Goal: Check status: Check status

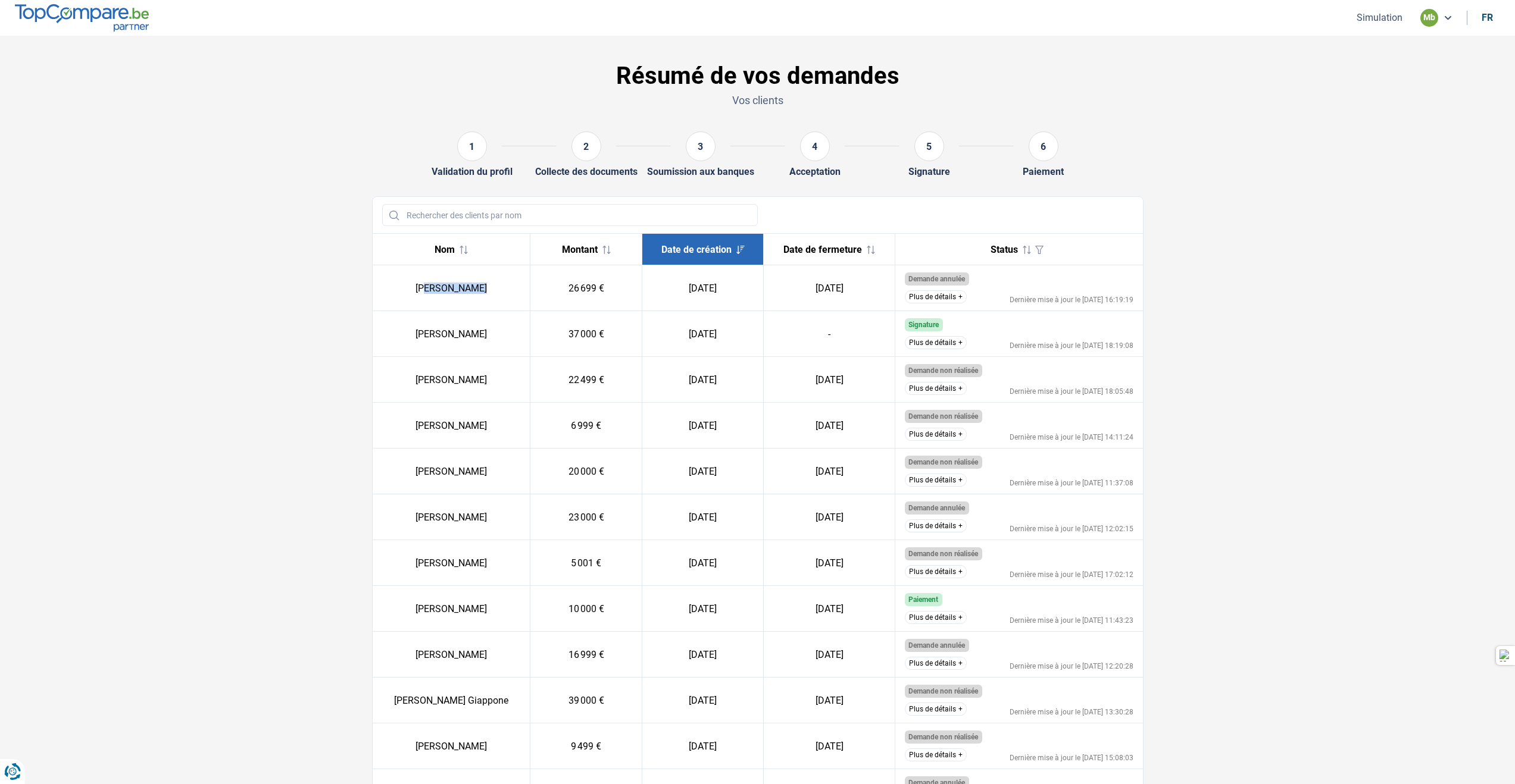
drag, startPoint x: 429, startPoint y: 288, endPoint x: 507, endPoint y: 291, distance: 78.1
click at [507, 291] on td "[PERSON_NAME]" at bounding box center [451, 288] width 158 height 46
drag, startPoint x: 396, startPoint y: 288, endPoint x: 601, endPoint y: 295, distance: 205.1
click at [601, 357] on tr "[PERSON_NAME] 26 699 € [DATE] [DATE] Demande annulée Le client a décidé de ne p…" at bounding box center [758, 380] width 770 height 46
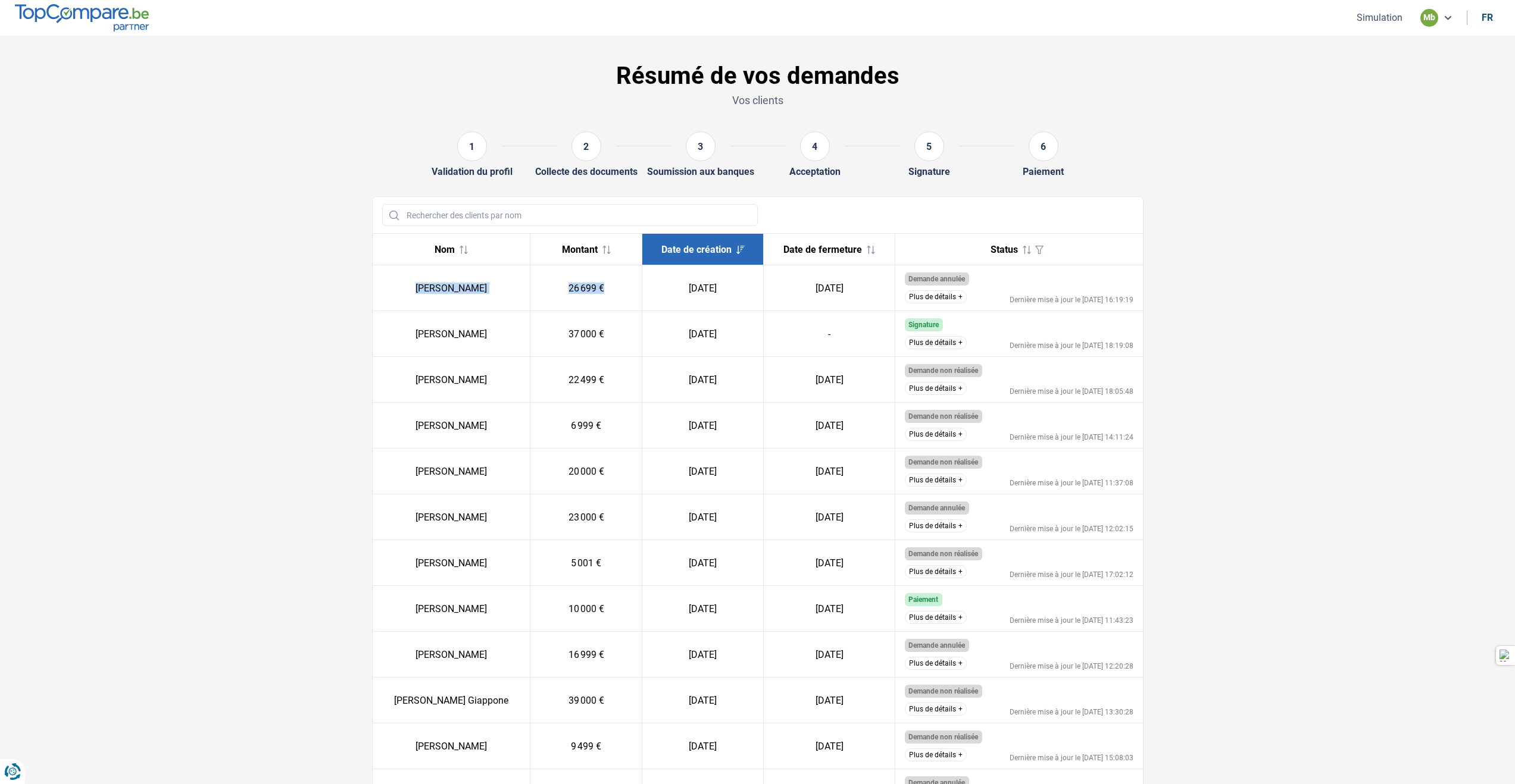
click at [939, 301] on button "Plus de détails" at bounding box center [936, 297] width 62 height 13
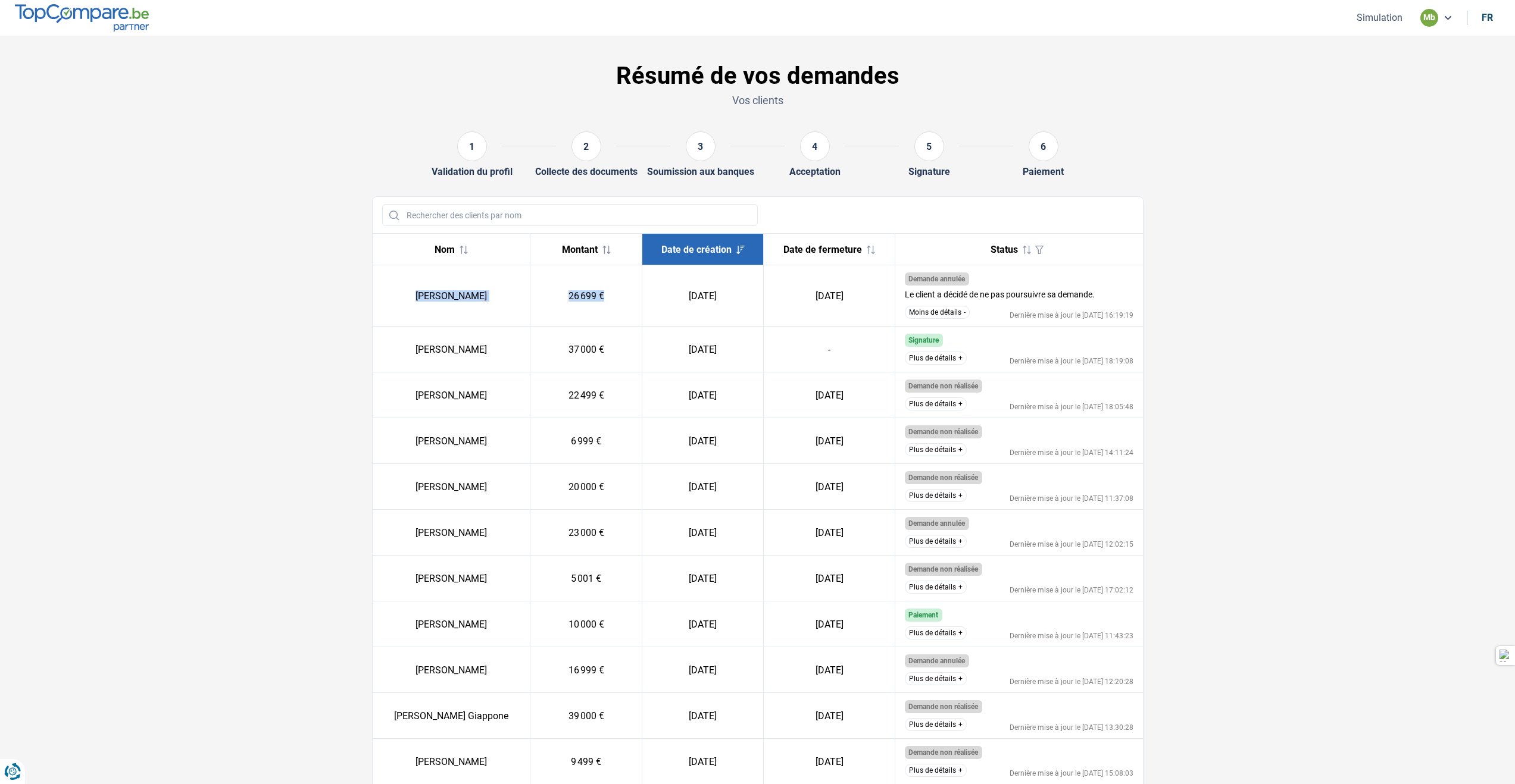
click at [934, 308] on button "Moins de détails" at bounding box center [937, 312] width 65 height 13
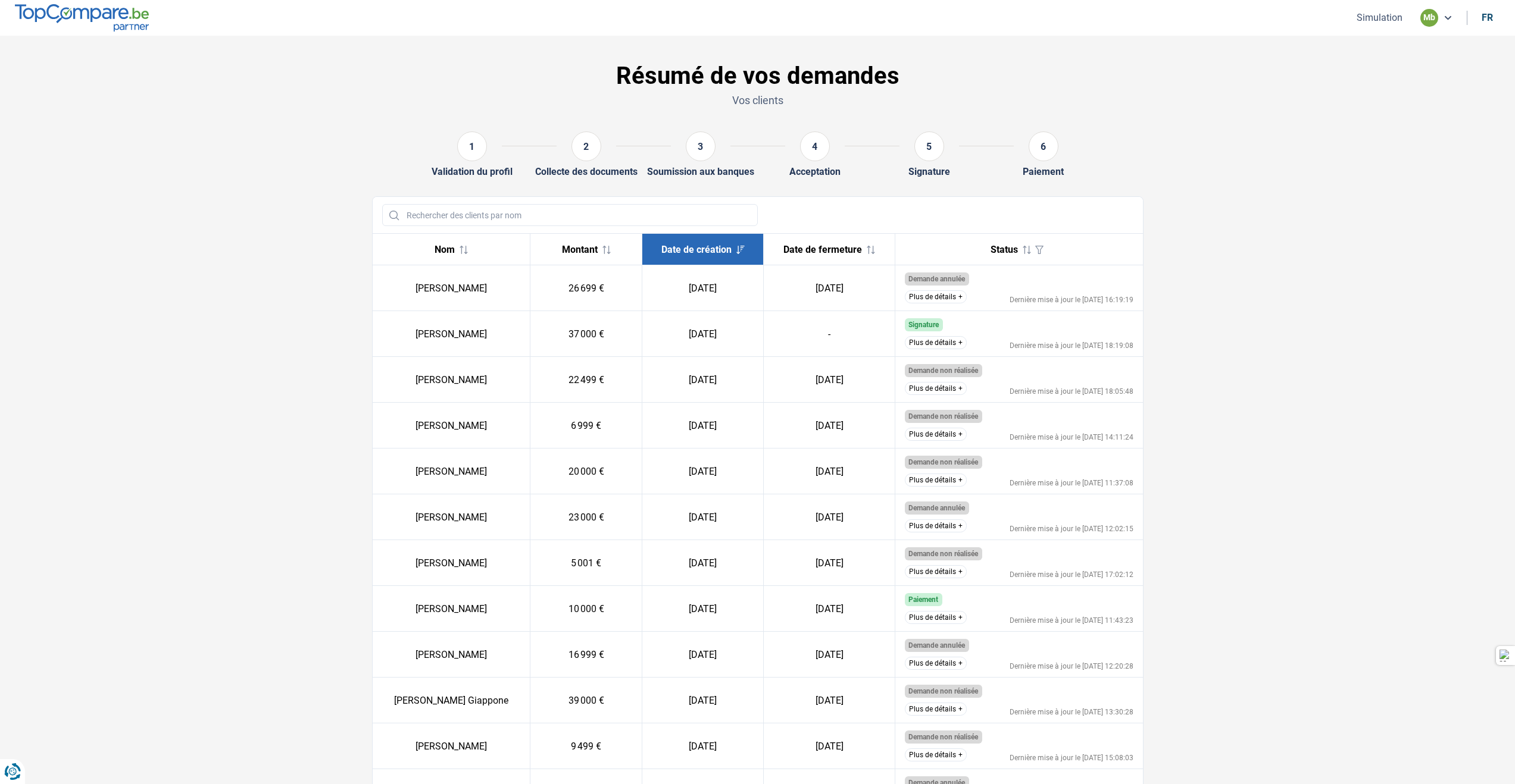
click at [802, 308] on td "[DATE]" at bounding box center [829, 288] width 132 height 46
click at [598, 279] on td "26 699 €" at bounding box center [586, 288] width 112 height 46
click at [937, 298] on button "Plus de détails" at bounding box center [936, 297] width 62 height 13
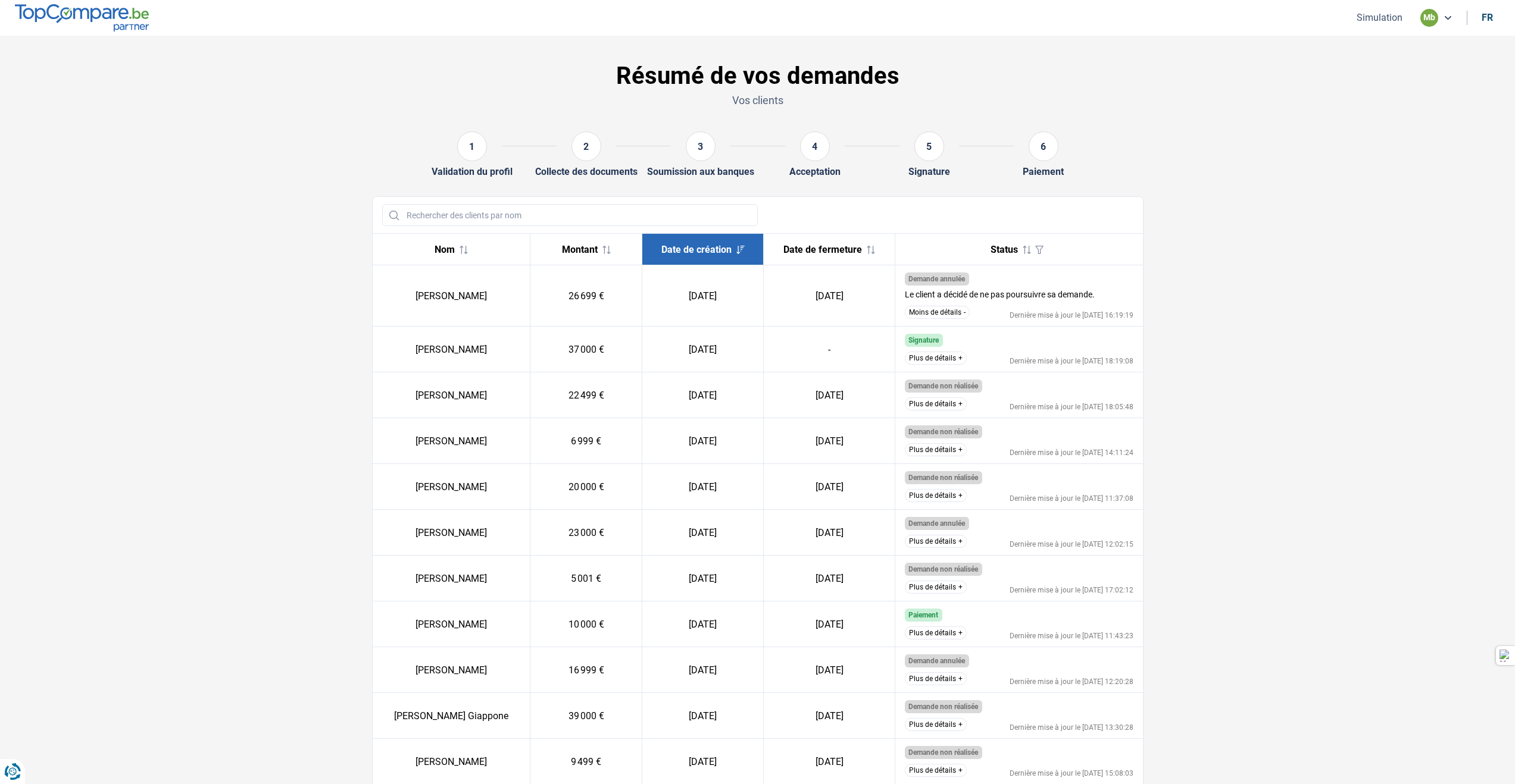
click at [935, 306] on button "Moins de détails" at bounding box center [937, 312] width 65 height 13
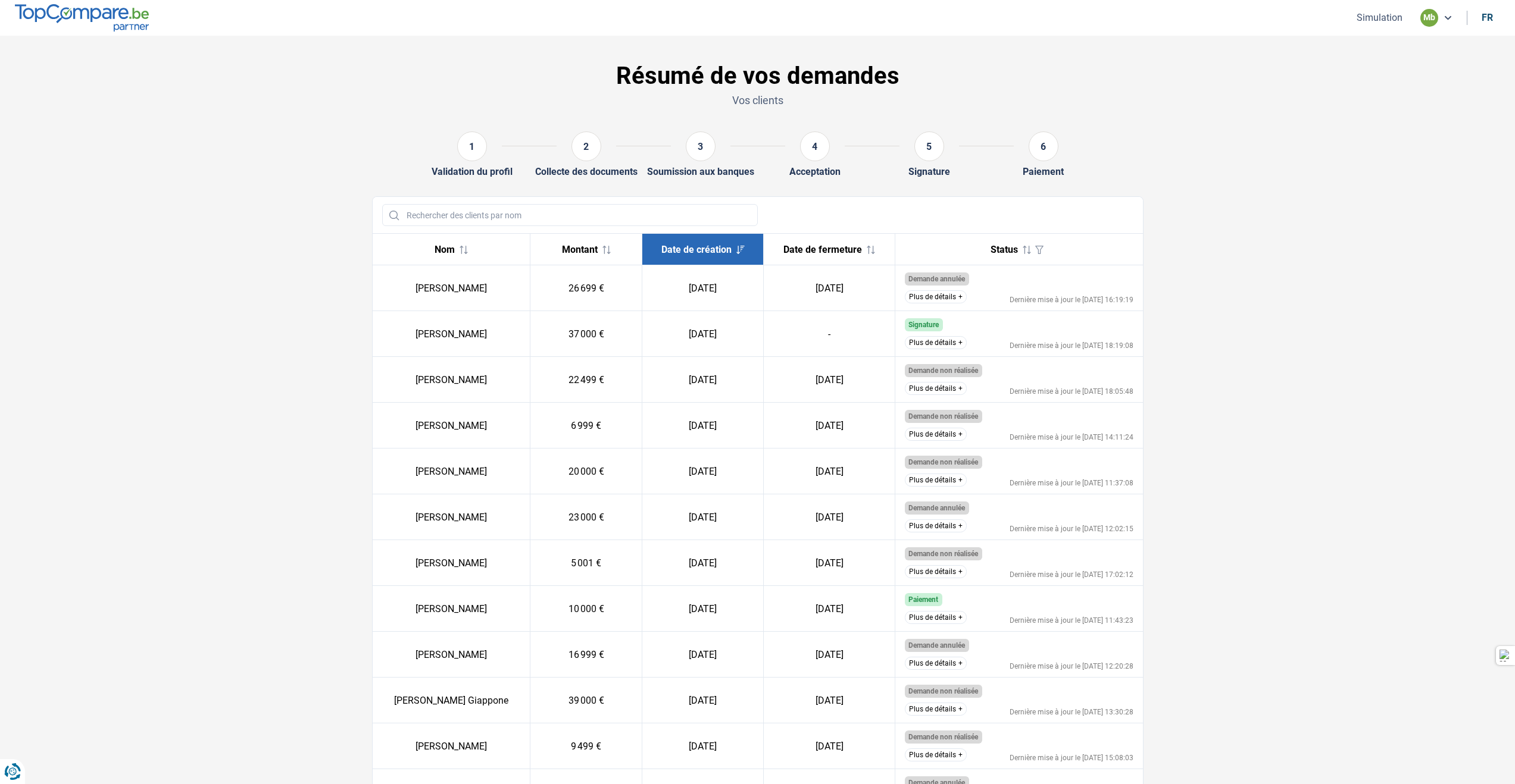
click at [933, 346] on button "Plus de détails" at bounding box center [936, 342] width 62 height 13
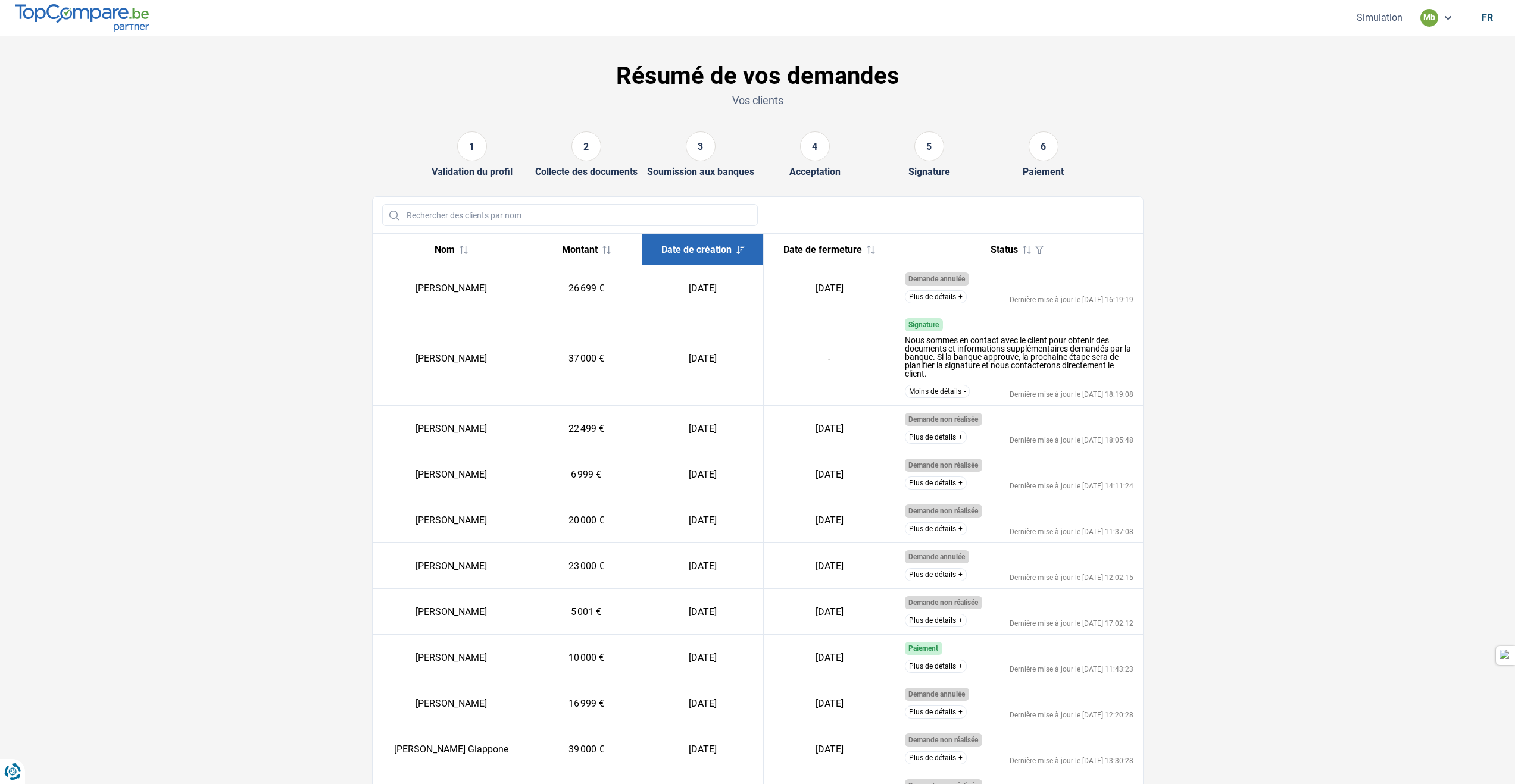
click at [933, 387] on button "Moins de détails" at bounding box center [937, 391] width 65 height 13
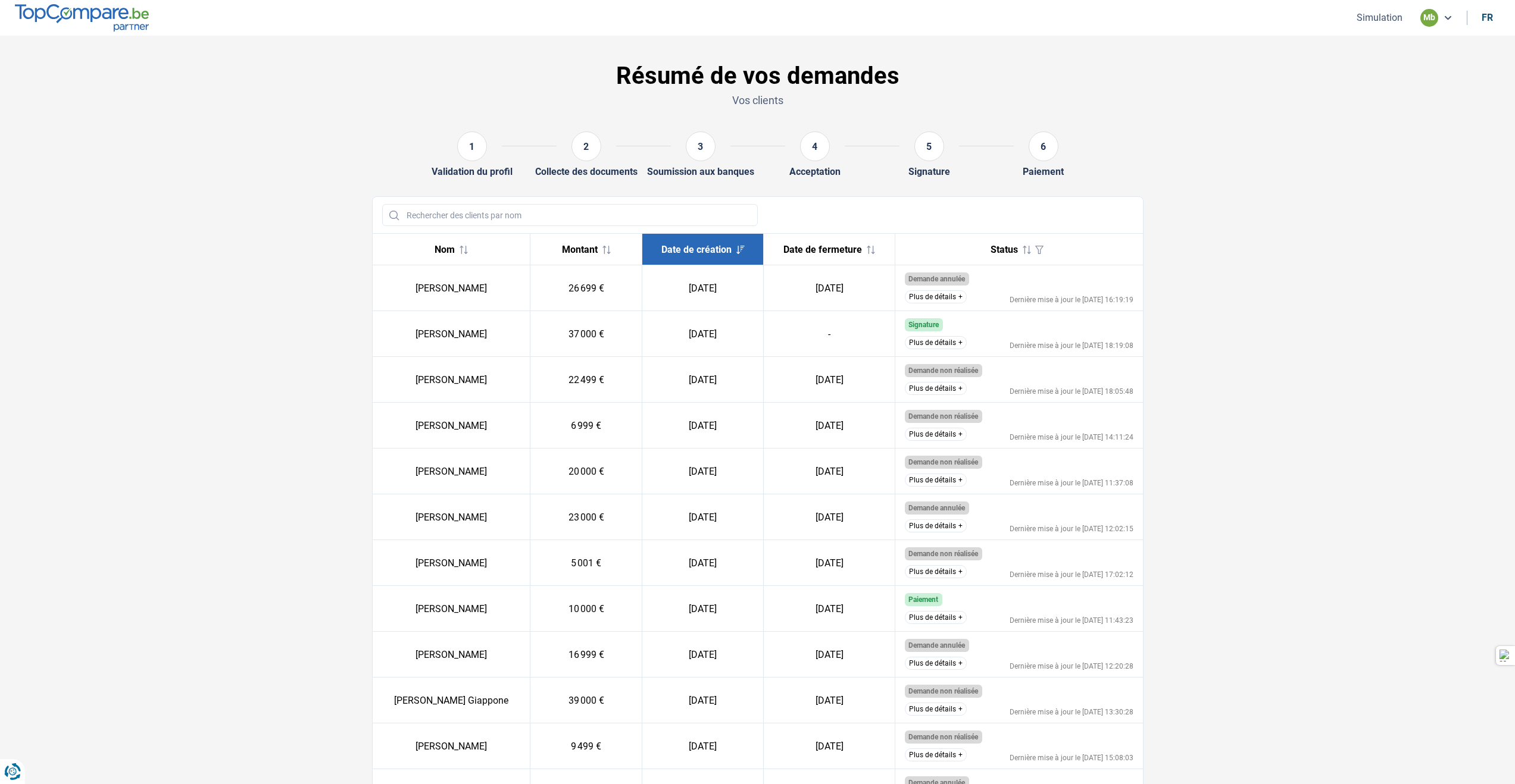
click at [670, 250] on span "Date de création" at bounding box center [697, 250] width 71 height 12
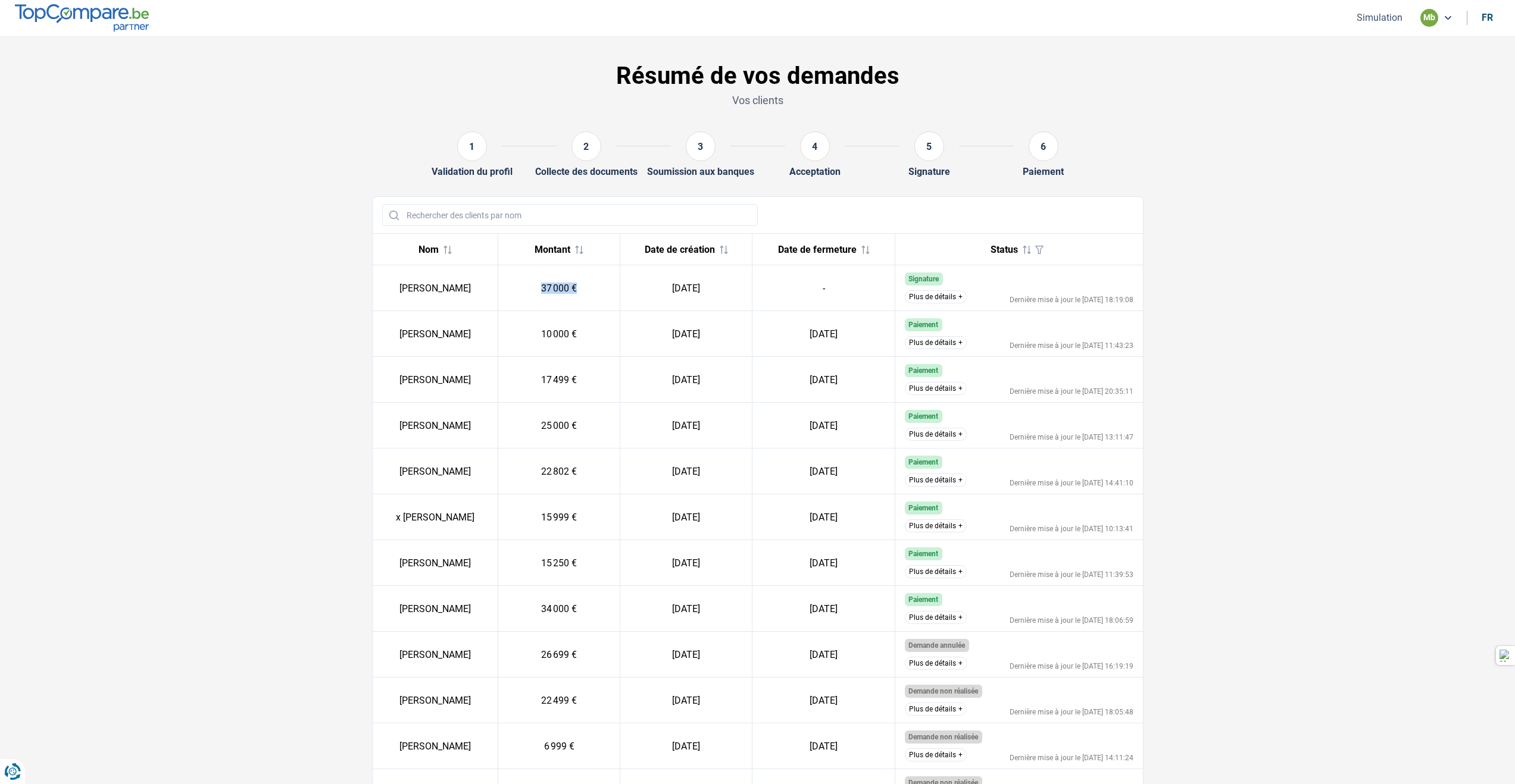
drag, startPoint x: 558, startPoint y: 288, endPoint x: 631, endPoint y: 288, distance: 73.0
click at [620, 288] on td "37 000 €" at bounding box center [559, 288] width 122 height 46
click at [841, 252] on span "Date de fermeture" at bounding box center [817, 250] width 78 height 12
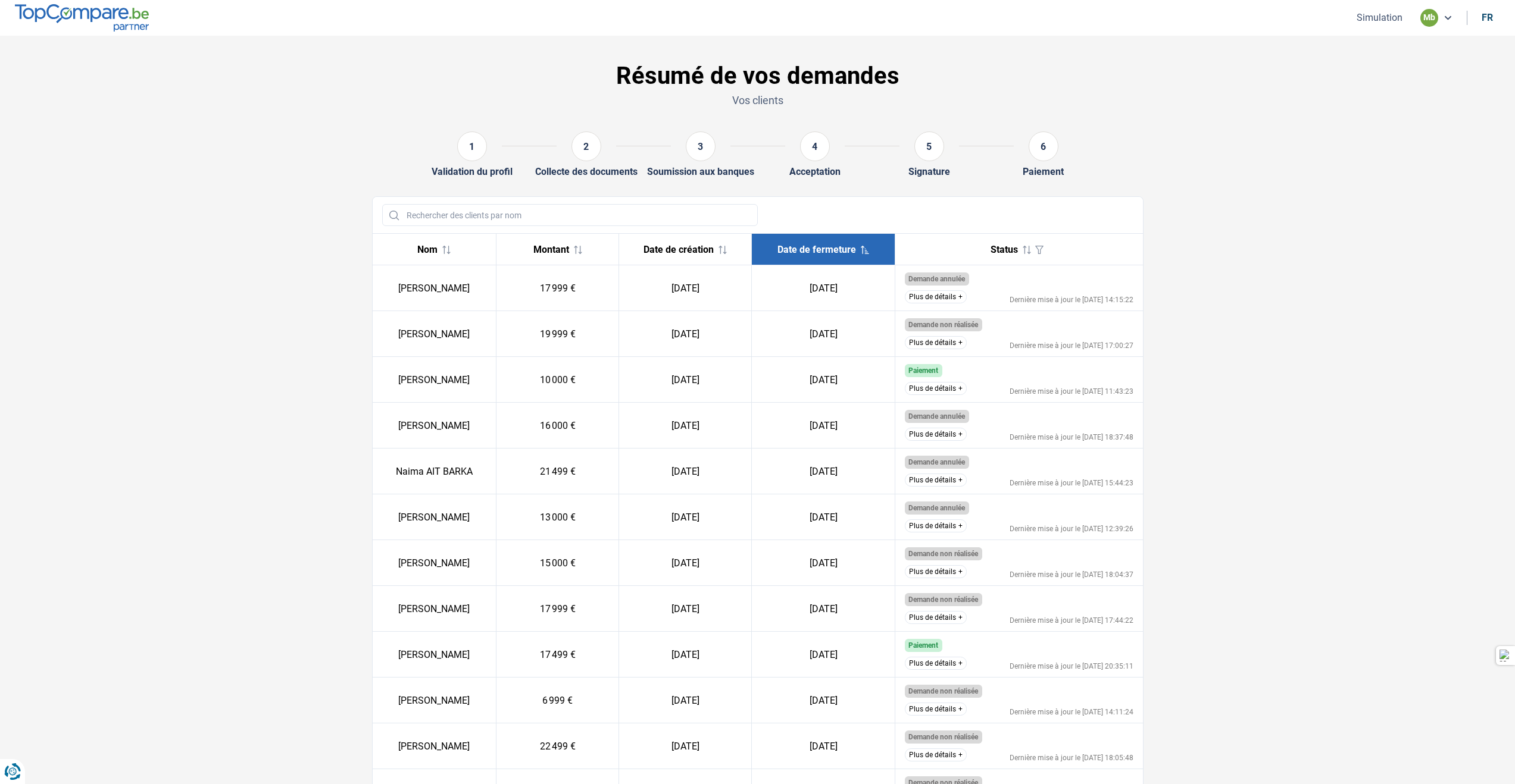
click at [841, 252] on span "Date de fermeture" at bounding box center [816, 250] width 78 height 12
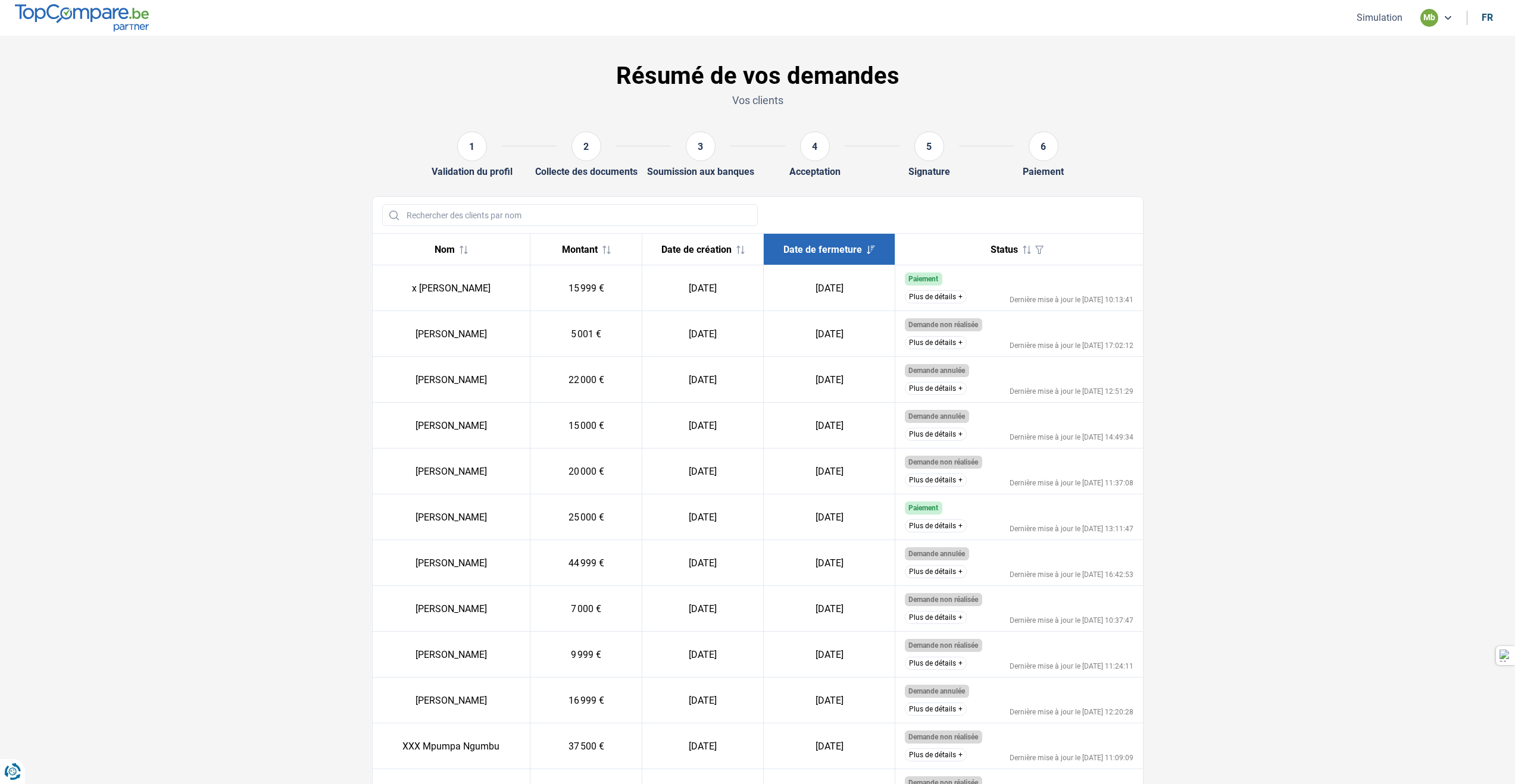
click at [841, 252] on span "Date de fermeture" at bounding box center [823, 250] width 78 height 12
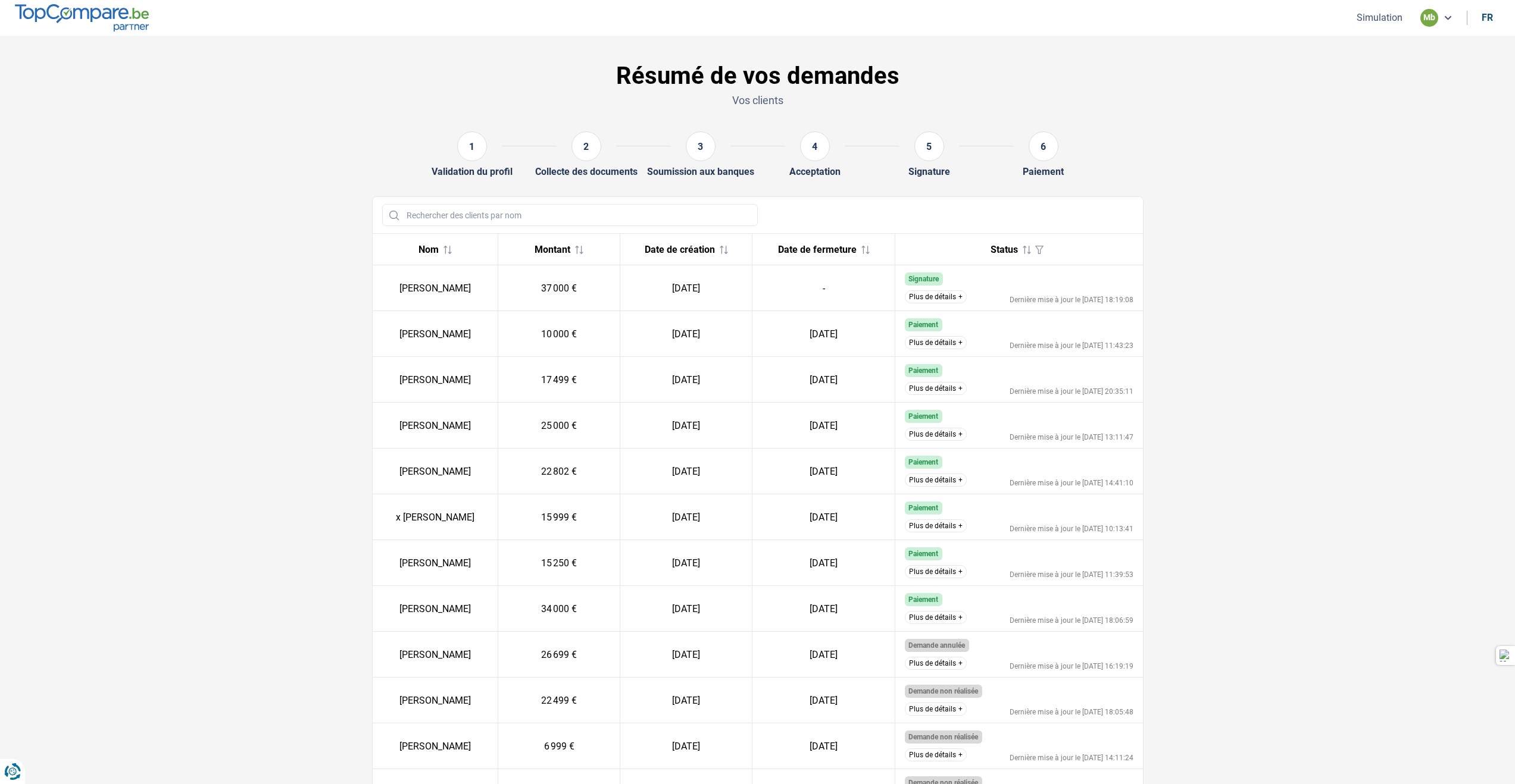
click at [841, 252] on span "Date de fermeture" at bounding box center [817, 250] width 78 height 12
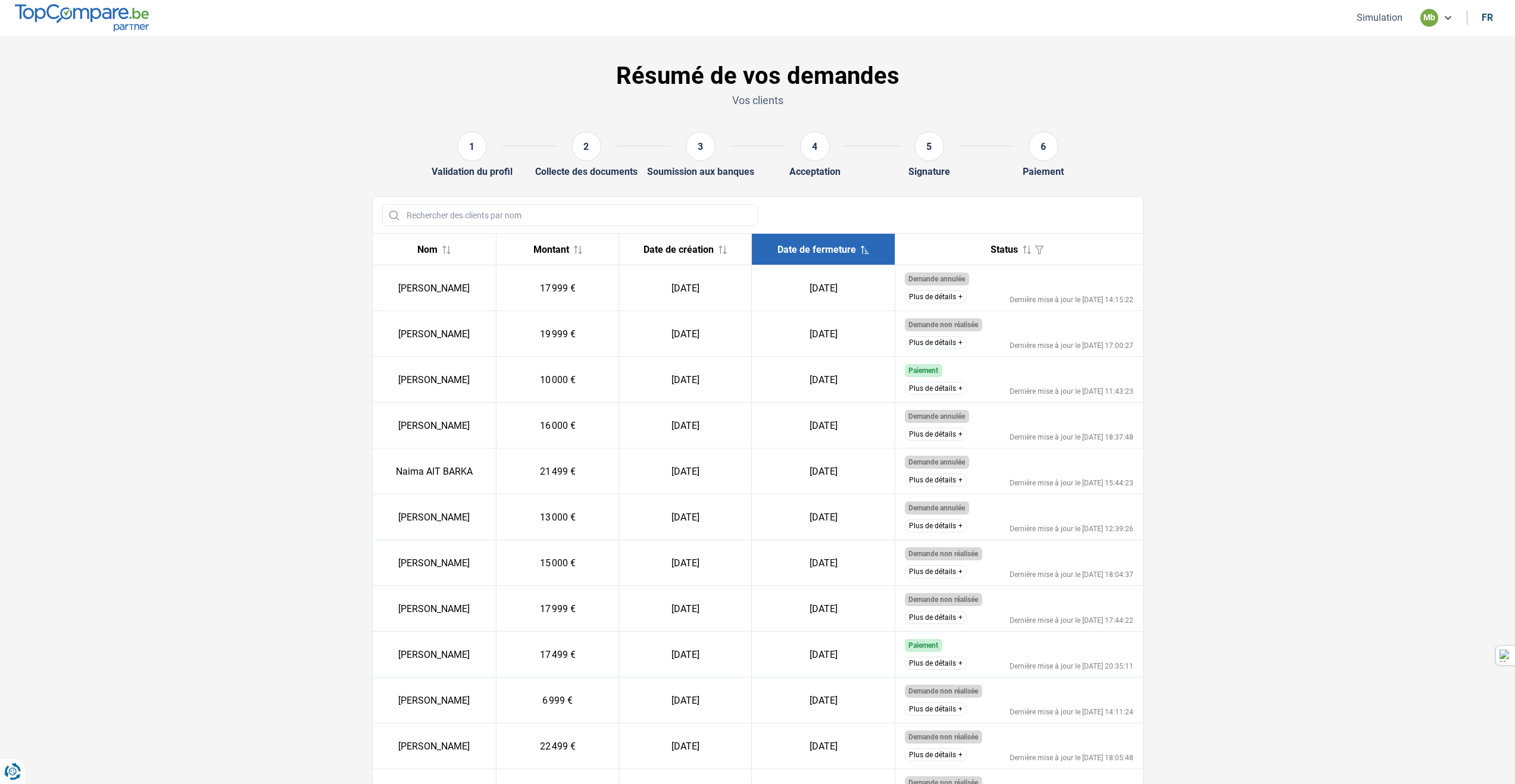
click at [841, 252] on span "Date de fermeture" at bounding box center [816, 250] width 78 height 12
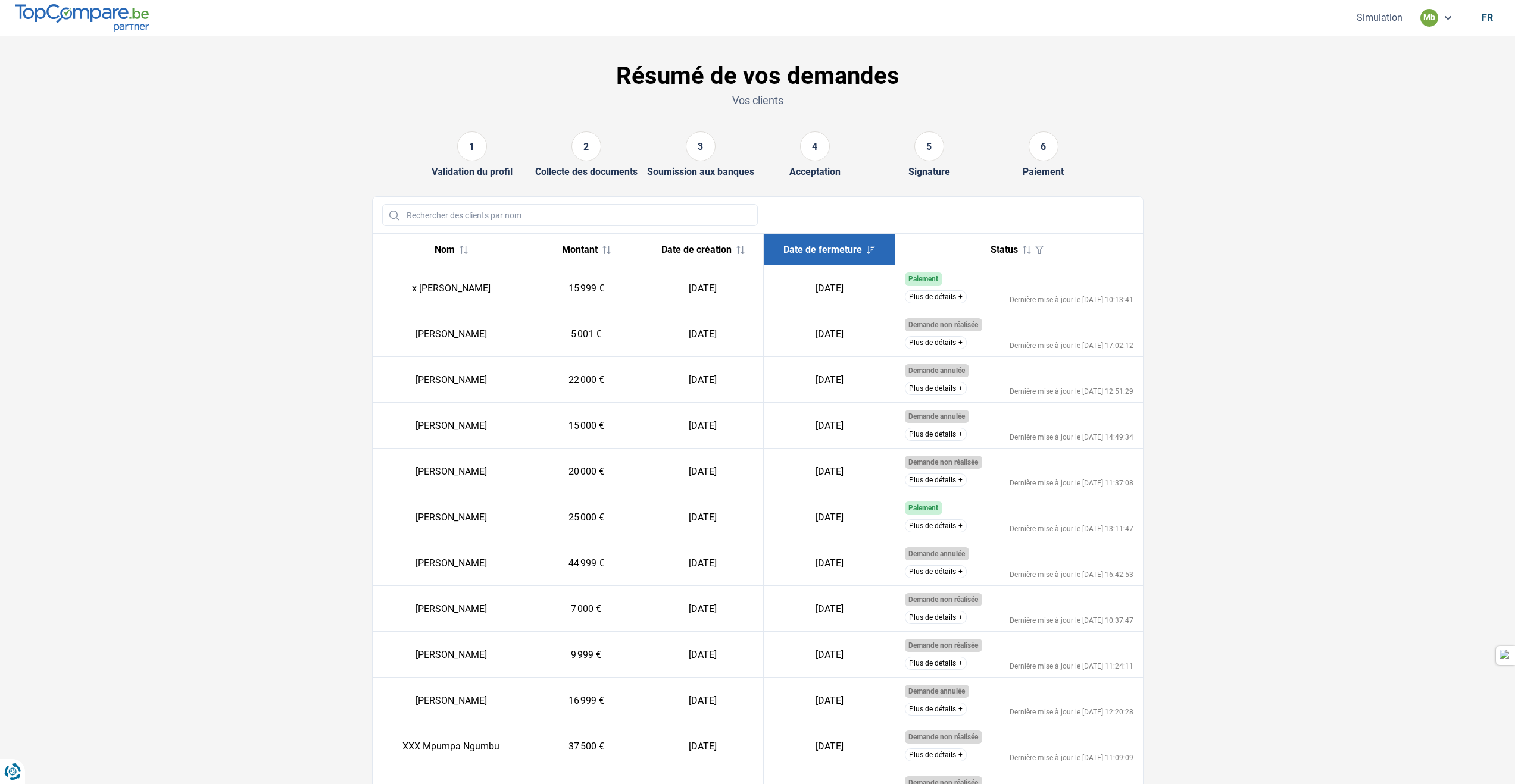
click at [841, 252] on span "Date de fermeture" at bounding box center [823, 250] width 78 height 12
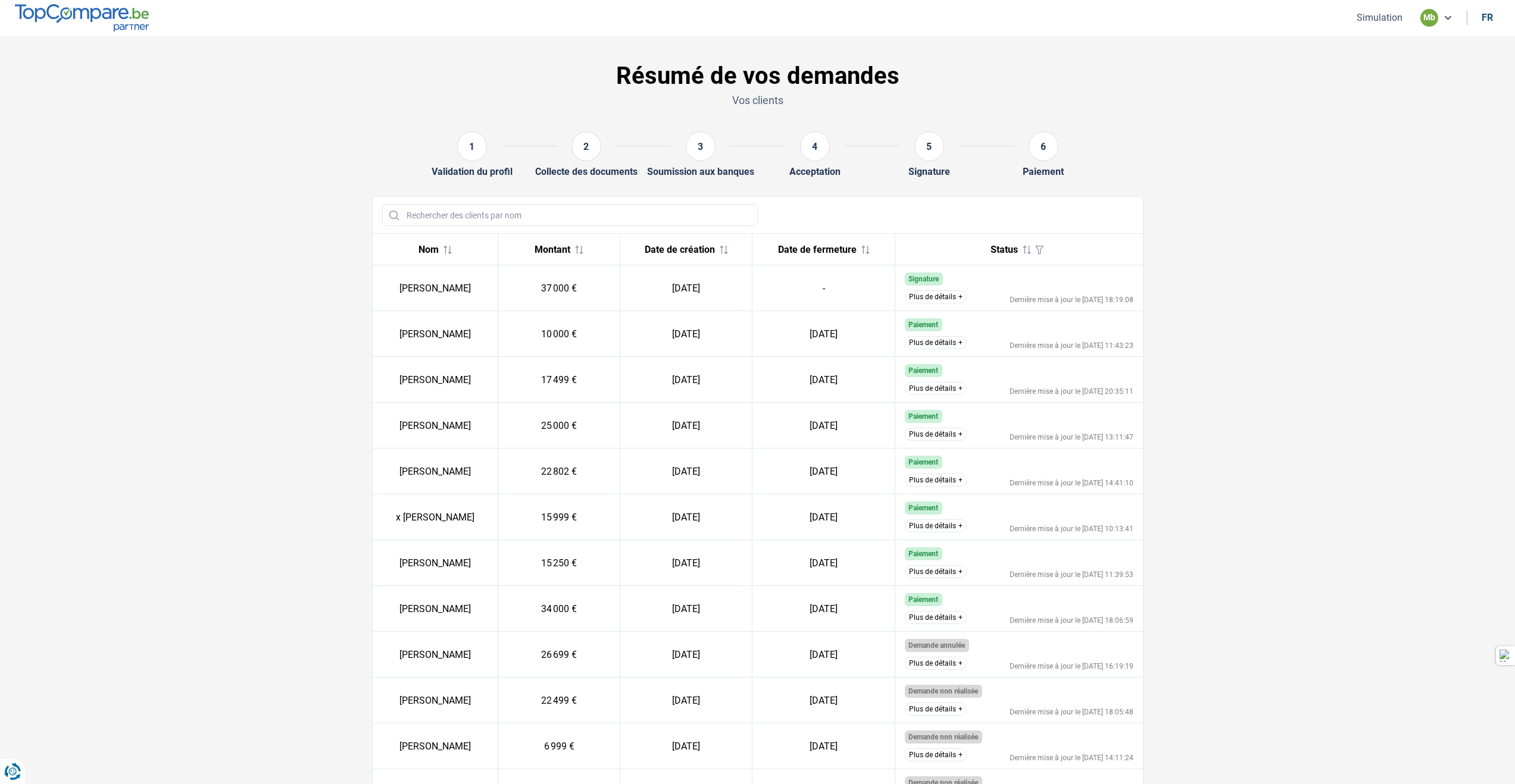
click at [841, 252] on span "Date de fermeture" at bounding box center [817, 250] width 78 height 12
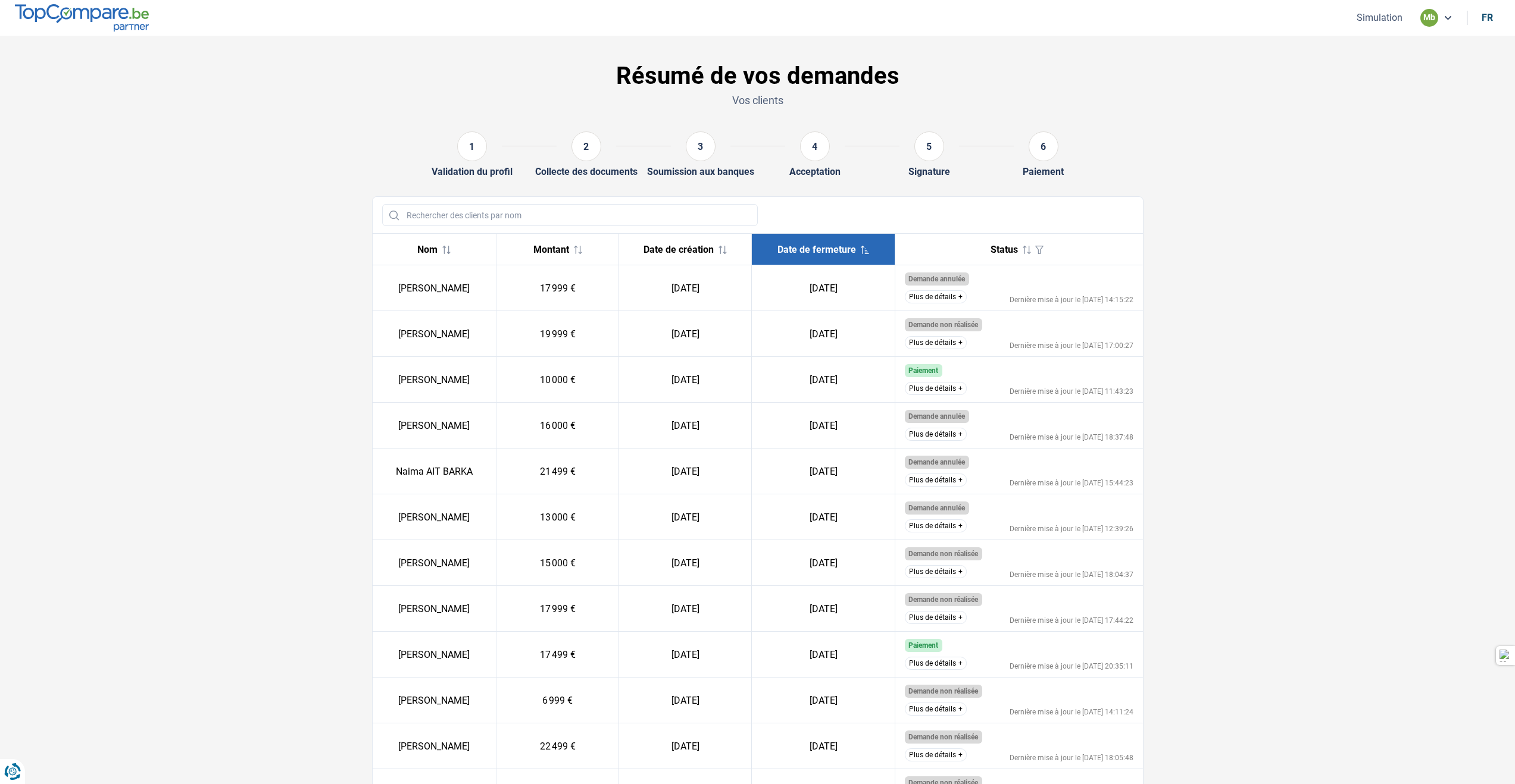
click at [569, 253] on span "Montant" at bounding box center [551, 250] width 36 height 12
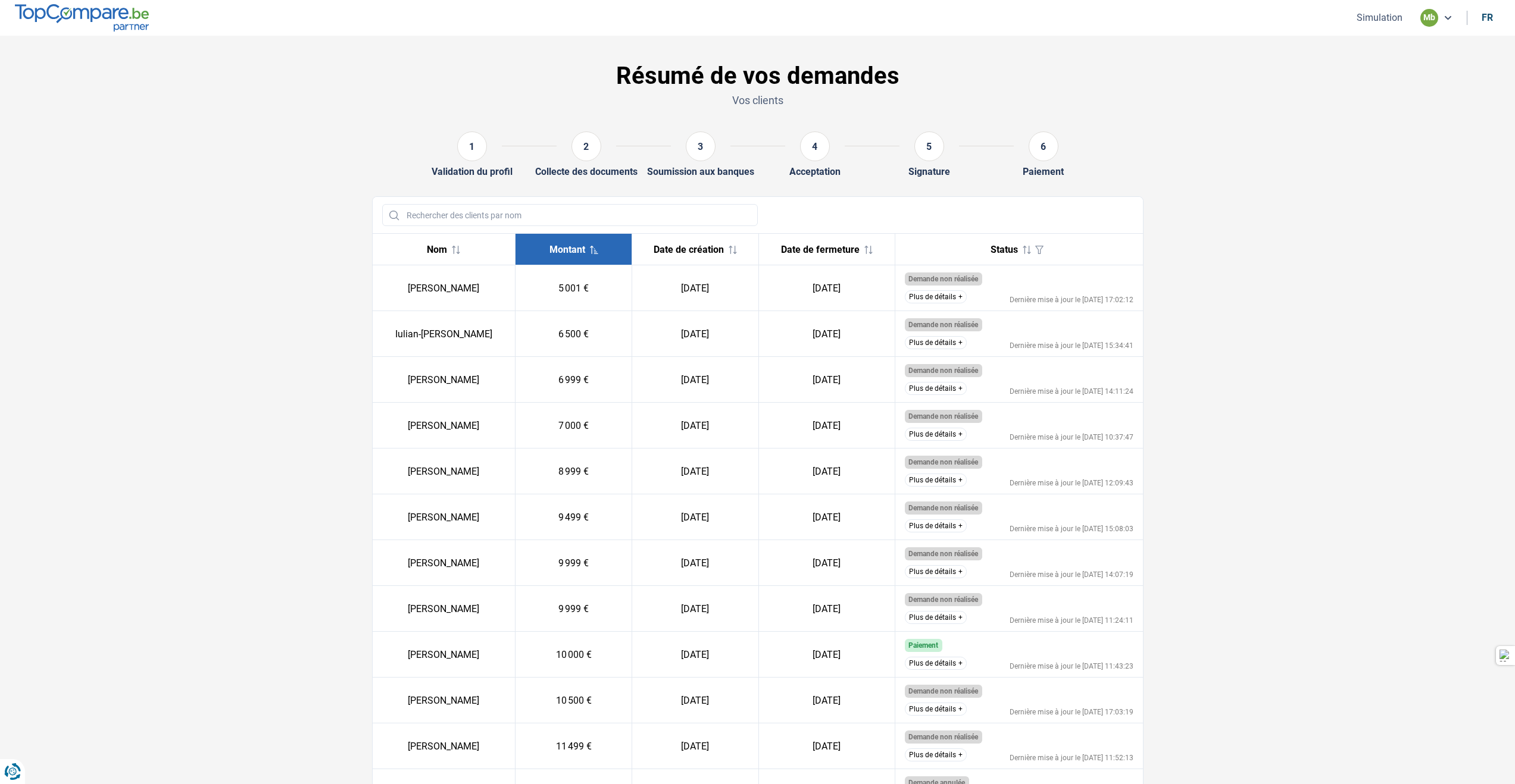
click at [585, 253] on span "Montant" at bounding box center [567, 250] width 36 height 12
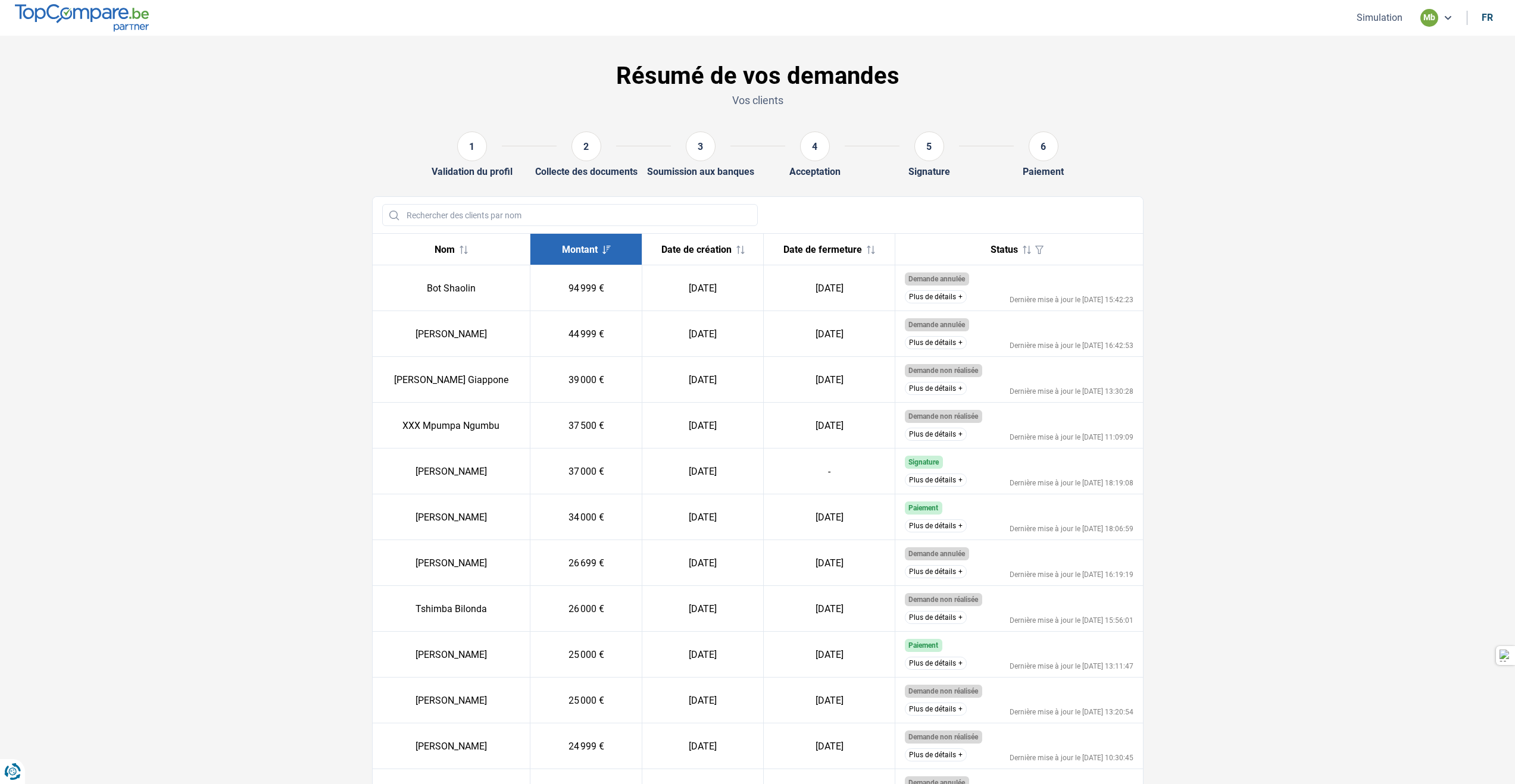
click at [602, 247] on icon at bounding box center [607, 250] width 9 height 9
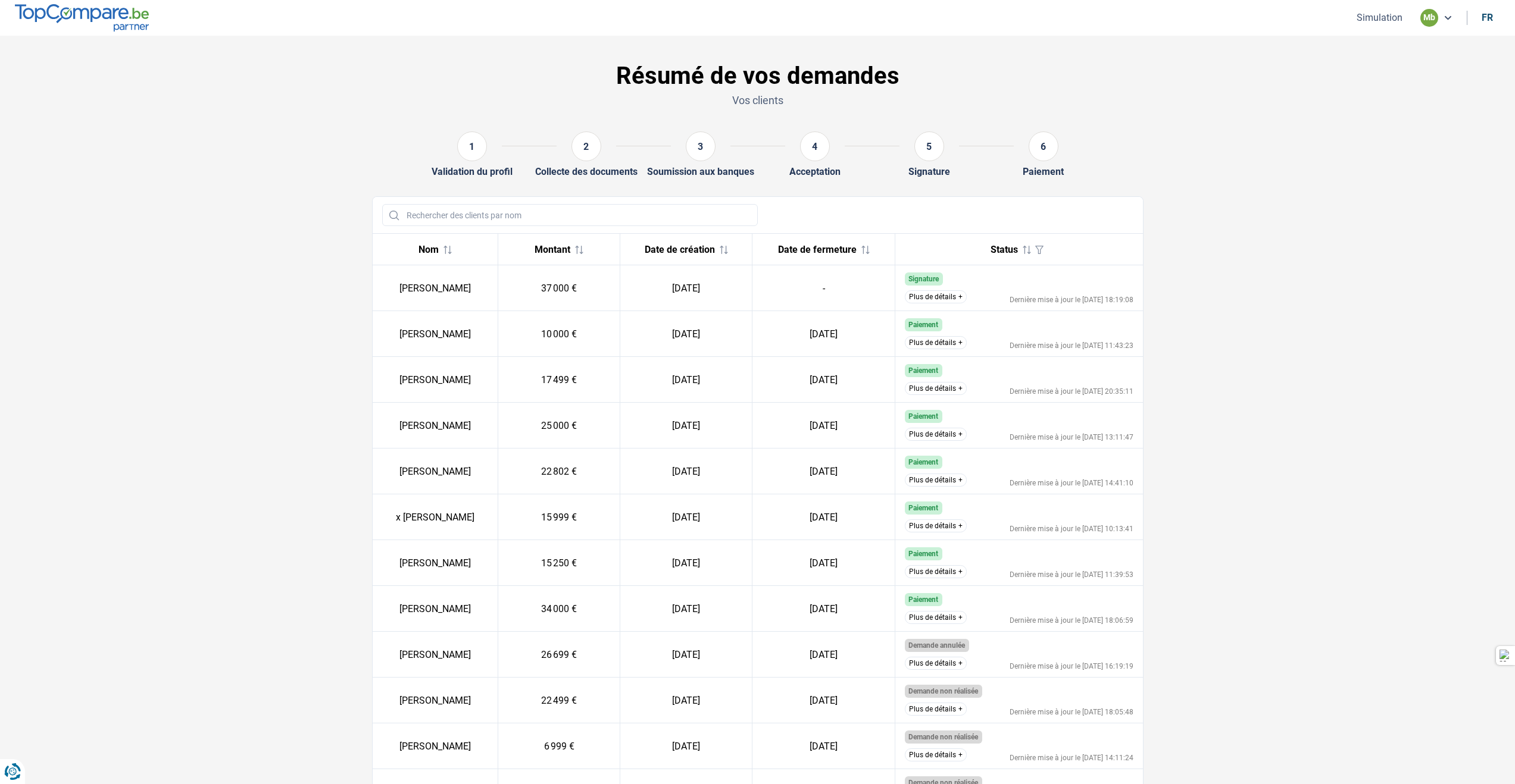
click at [728, 247] on icon at bounding box center [724, 250] width 9 height 9
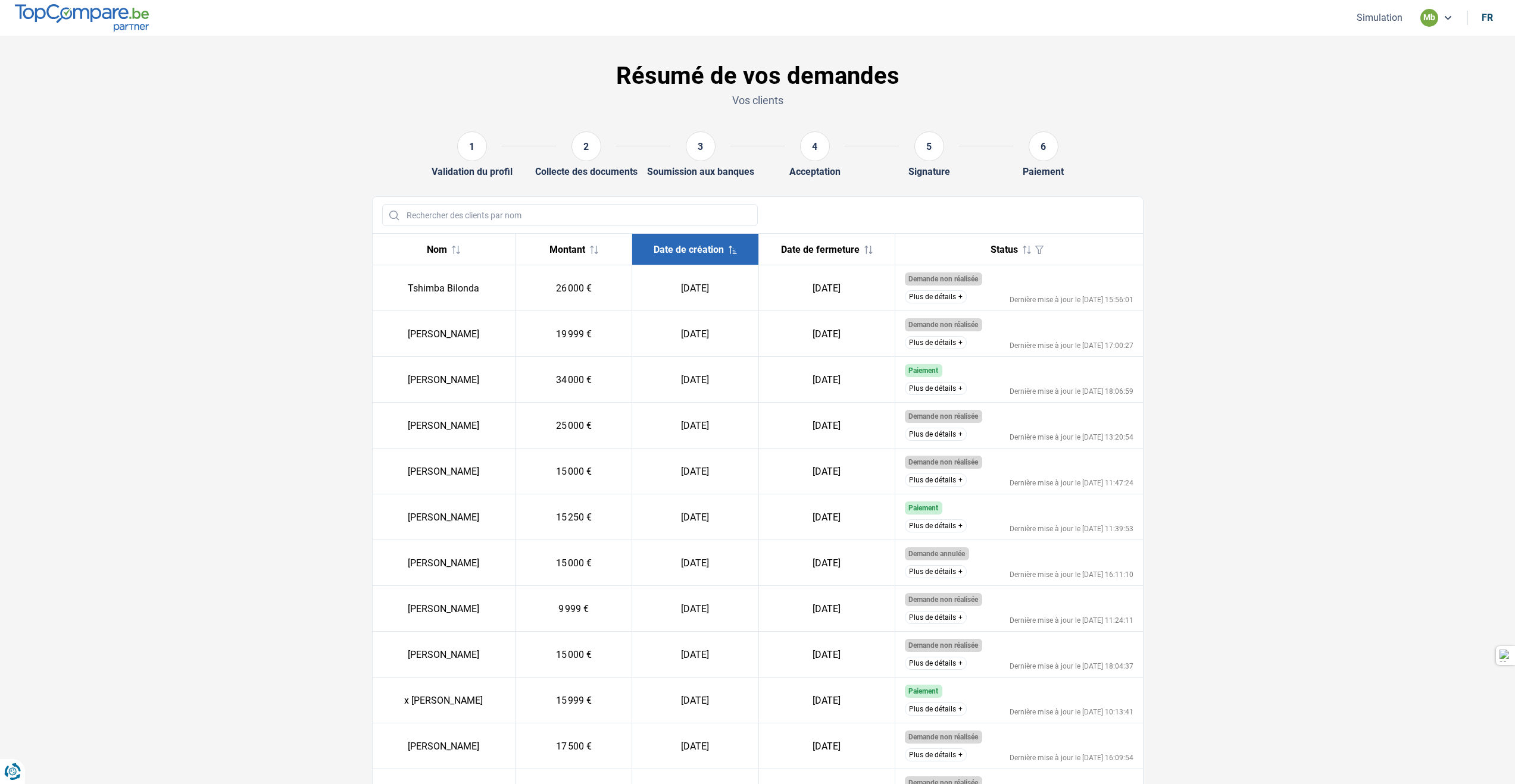
click at [695, 260] on th "Date de création" at bounding box center [695, 250] width 126 height 32
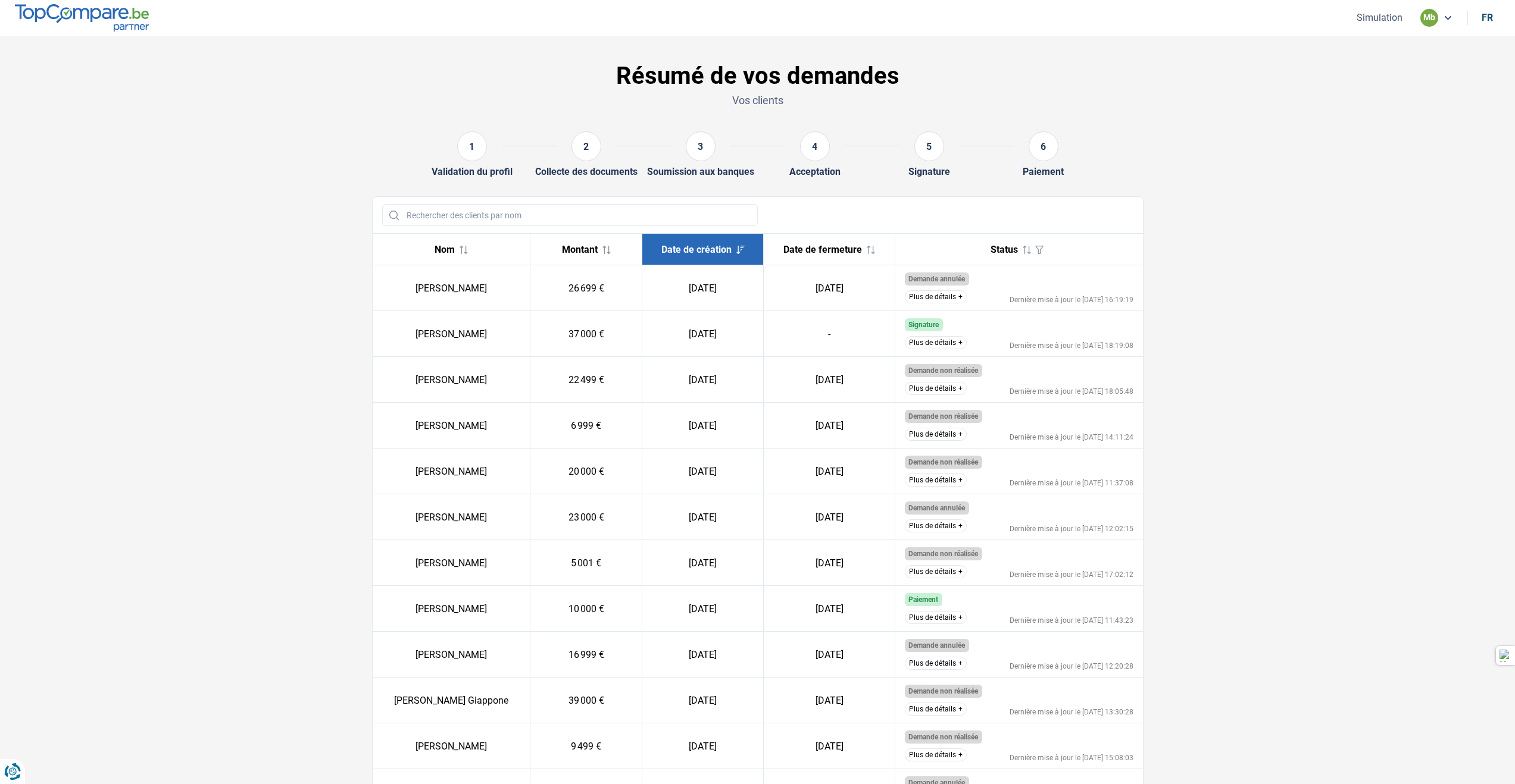
click at [959, 294] on button "Plus de détails" at bounding box center [936, 297] width 62 height 13
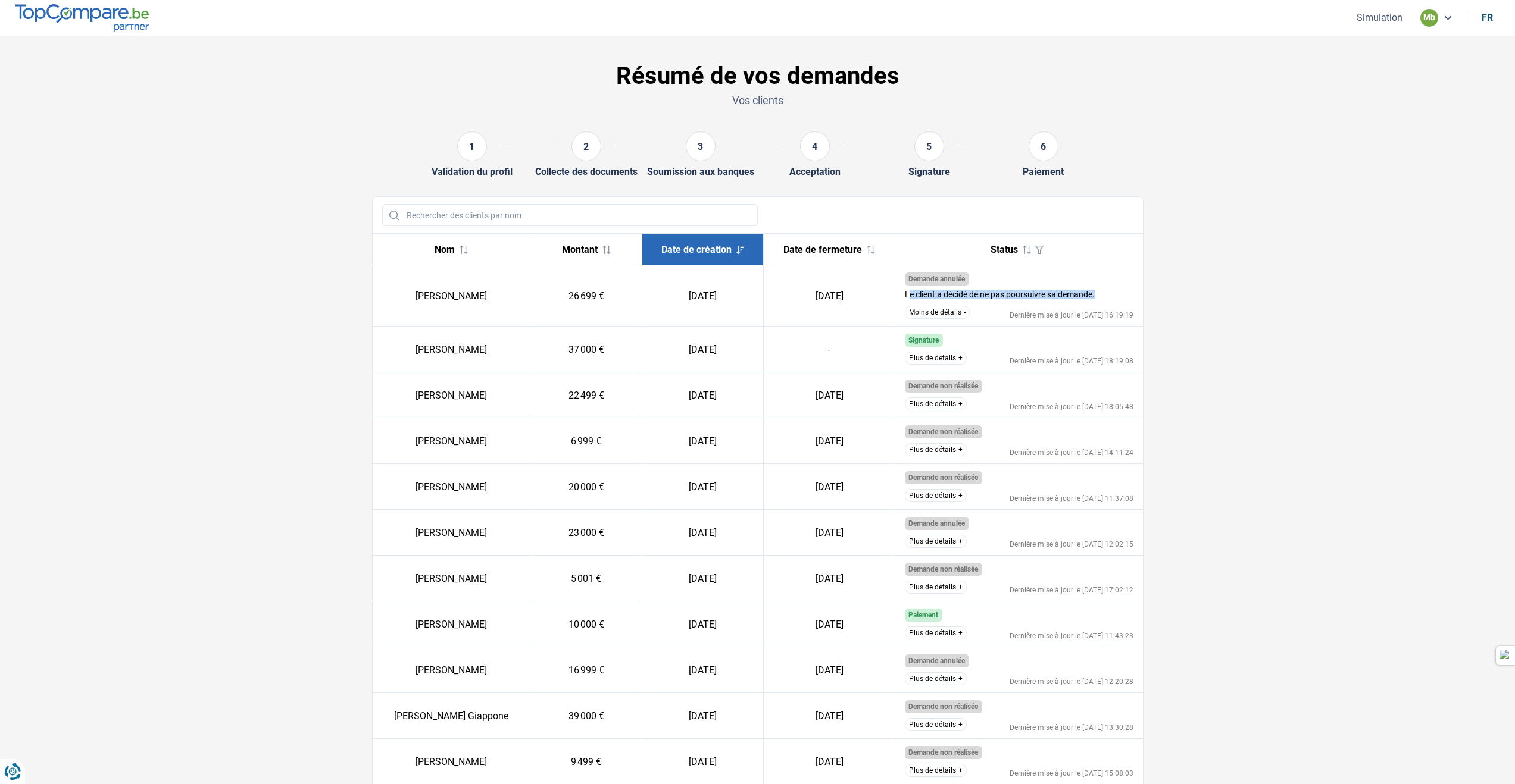
drag, startPoint x: 908, startPoint y: 294, endPoint x: 1133, endPoint y: 298, distance: 225.0
click at [1133, 298] on td "Demande annulée Le client a décidé de ne pas poursuivre sa demande. Moins de dé…" at bounding box center [1019, 296] width 248 height 61
click at [1133, 298] on div "Le client a décidé de ne pas poursuivre sa demande." at bounding box center [1019, 293] width 229 height 16
